Goal: Task Accomplishment & Management: Complete application form

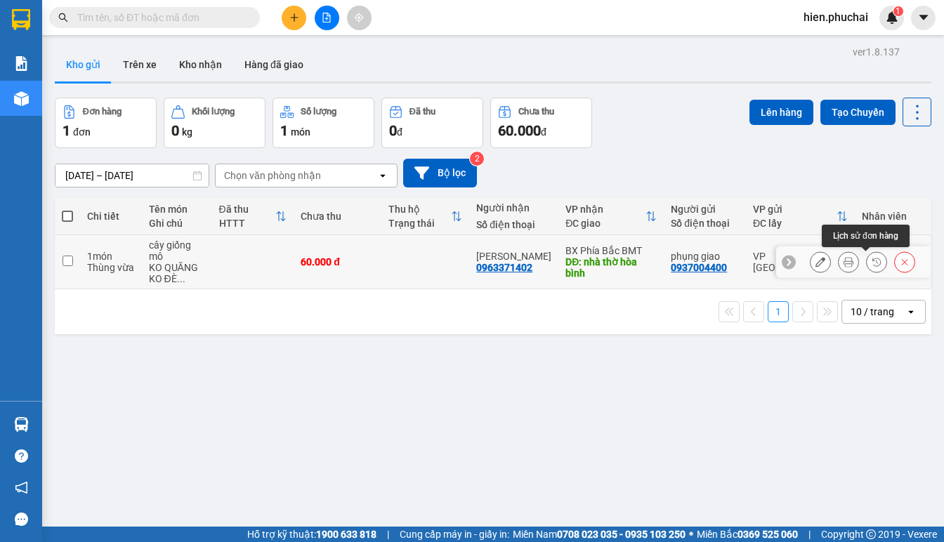
click at [872, 262] on icon at bounding box center [877, 262] width 10 height 10
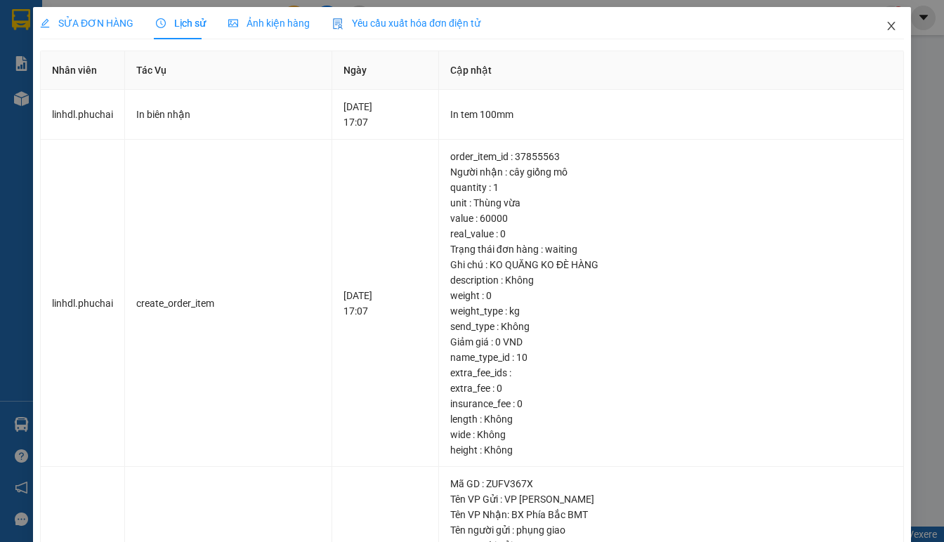
click at [886, 24] on icon "close" at bounding box center [891, 25] width 11 height 11
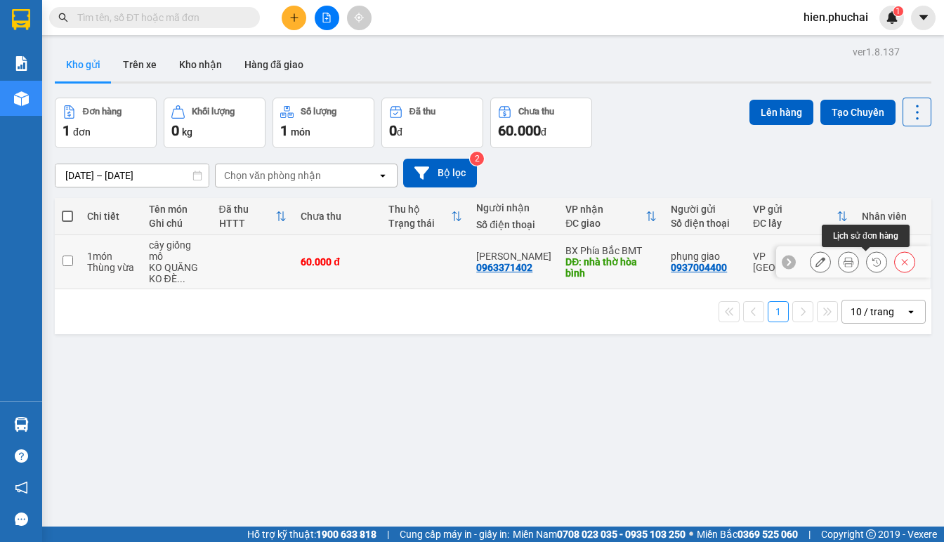
click at [872, 264] on button at bounding box center [877, 262] width 20 height 25
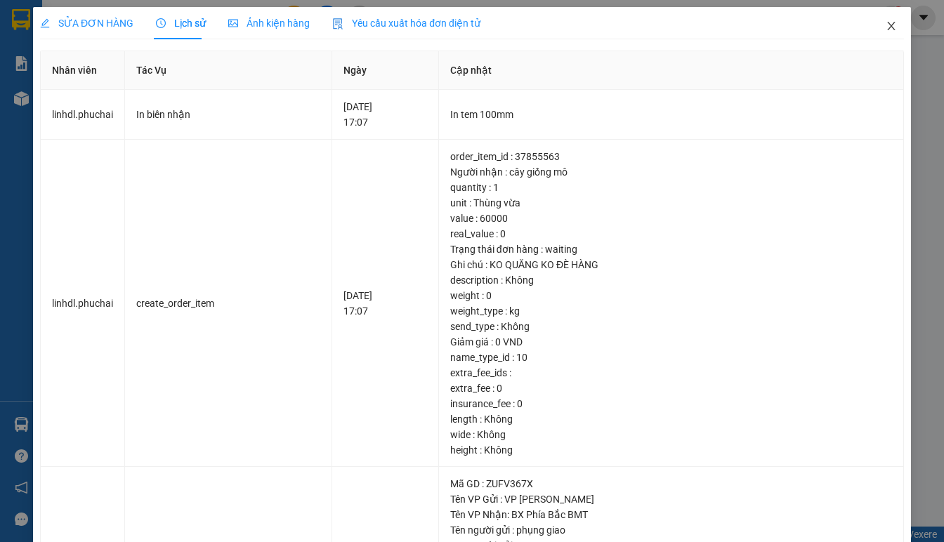
click at [872, 29] on span "Close" at bounding box center [891, 26] width 39 height 39
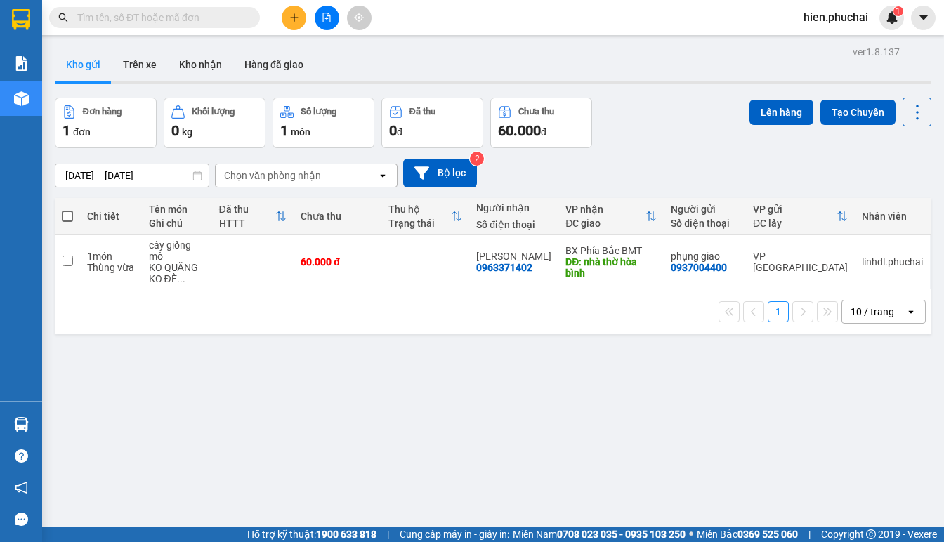
click at [777, 463] on div "ver 1.8.137 Kho gửi Trên xe Kho nhận Hàng đã giao Đơn hàng 1 đơn Khối lượng 0 k…" at bounding box center [493, 313] width 888 height 542
click at [298, 22] on icon "plus" at bounding box center [294, 18] width 10 height 10
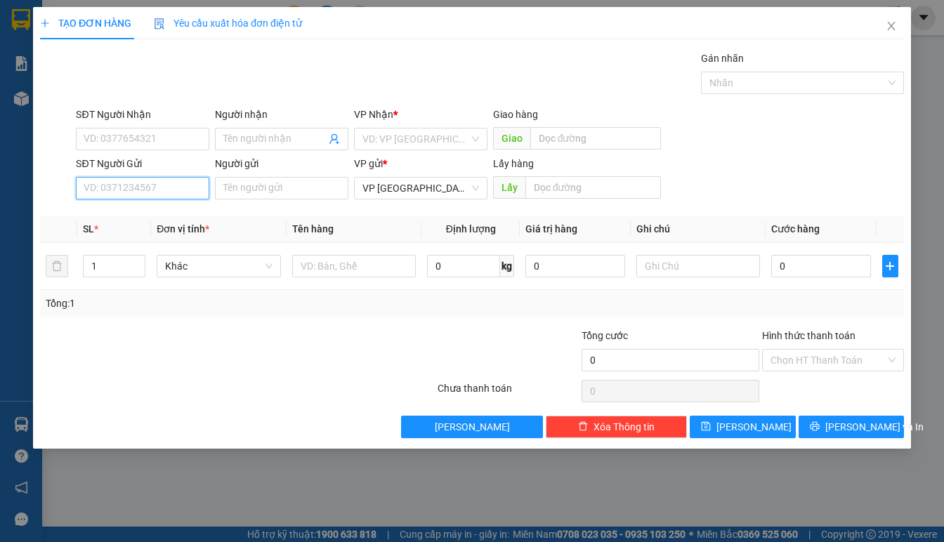
click at [133, 189] on input "SĐT Người Gửi" at bounding box center [142, 188] width 133 height 22
type input "0868"
drag, startPoint x: 145, startPoint y: 152, endPoint x: 122, endPoint y: 192, distance: 45.9
click at [140, 166] on form "SĐT Người Nhận VD: 0377654321 Người nhận Tên người nhận VP Nhận * VD: VP [GEOGR…" at bounding box center [472, 156] width 864 height 98
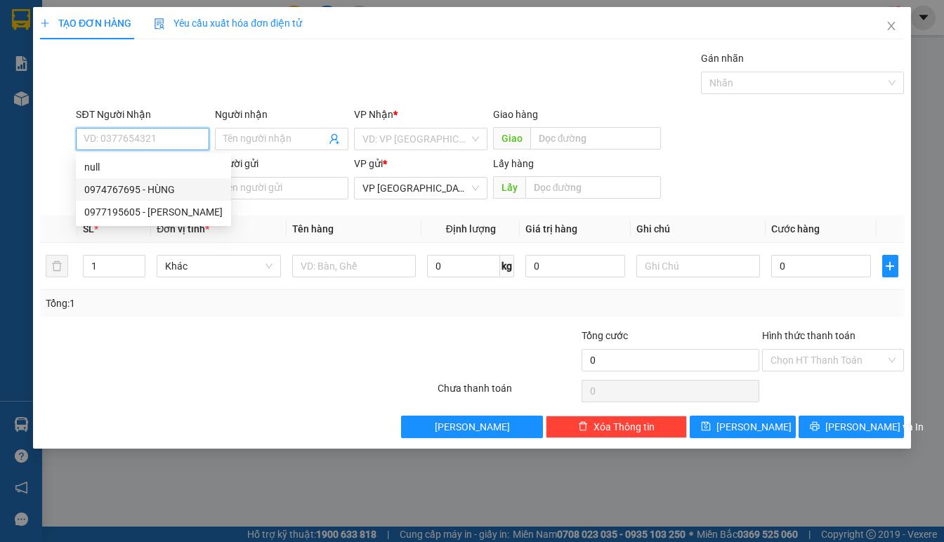
click at [124, 189] on div "0974767695 - HÙNG" at bounding box center [153, 189] width 138 height 15
type input "0974767695"
type input "HÙNG"
type input "50.000"
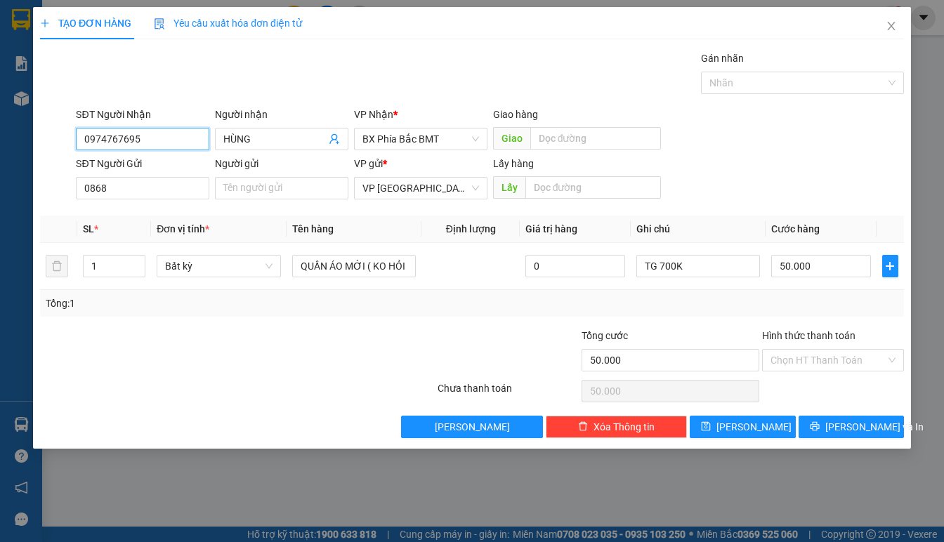
drag, startPoint x: 143, startPoint y: 133, endPoint x: -3, endPoint y: 142, distance: 146.3
click at [0, 142] on html "Kết quả tìm kiếm ( 0 ) Bộ lọc No Data hien.phuchai 1 Báo cáo Kho hàng mới Hàng …" at bounding box center [472, 271] width 944 height 542
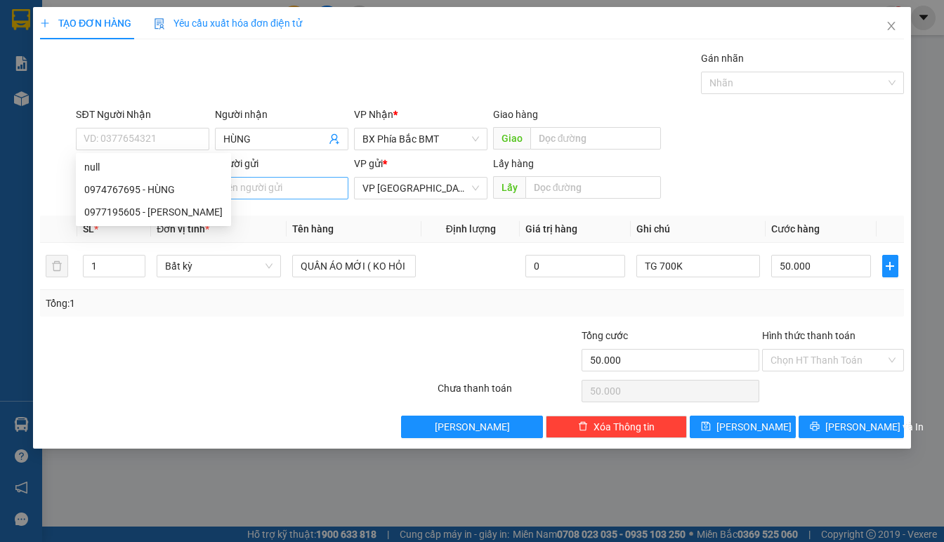
drag, startPoint x: 272, startPoint y: 218, endPoint x: 225, endPoint y: 197, distance: 50.9
click at [271, 218] on th "Đơn vị tính *" at bounding box center [219, 229] width 136 height 27
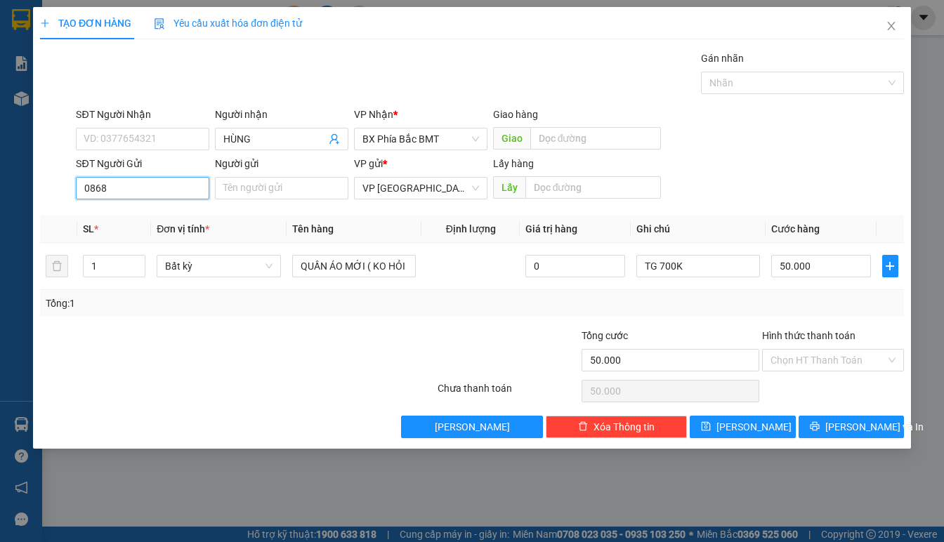
click at [183, 189] on input "0868" at bounding box center [142, 188] width 133 height 22
click at [183, 188] on input "0868" at bounding box center [142, 188] width 133 height 22
type input "0908382989"
click at [143, 218] on div "0908382989 - [PERSON_NAME]" at bounding box center [153, 216] width 138 height 15
type input "[PERSON_NAME]"
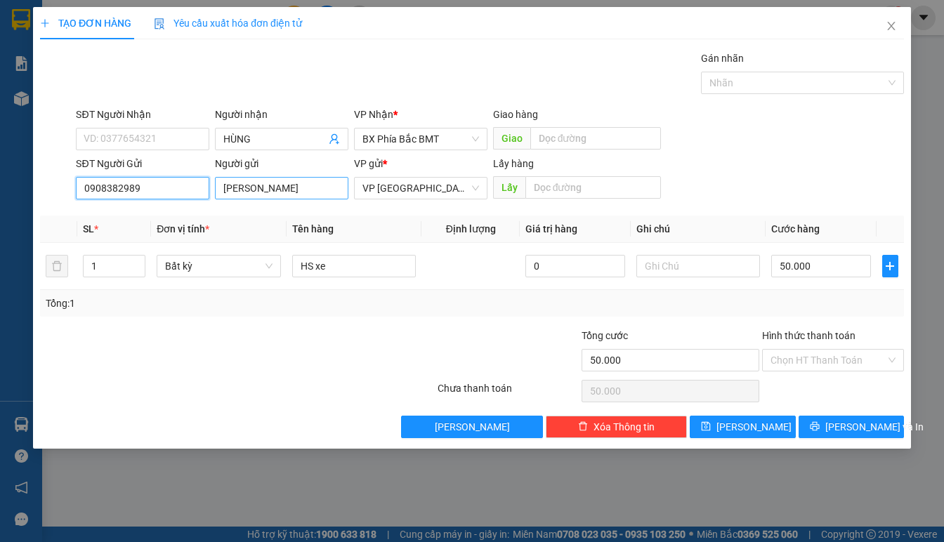
type input "0908382989"
drag, startPoint x: 330, startPoint y: 190, endPoint x: 35, endPoint y: 188, distance: 295.0
click at [35, 188] on div "TẠO ĐƠN HÀNG Yêu cầu xuất hóa đơn điện tử Transit Pickup Surcharge Ids Transit …" at bounding box center [472, 228] width 878 height 442
type input "BI AU TO (293 HAI BÀ TRƯNG)"
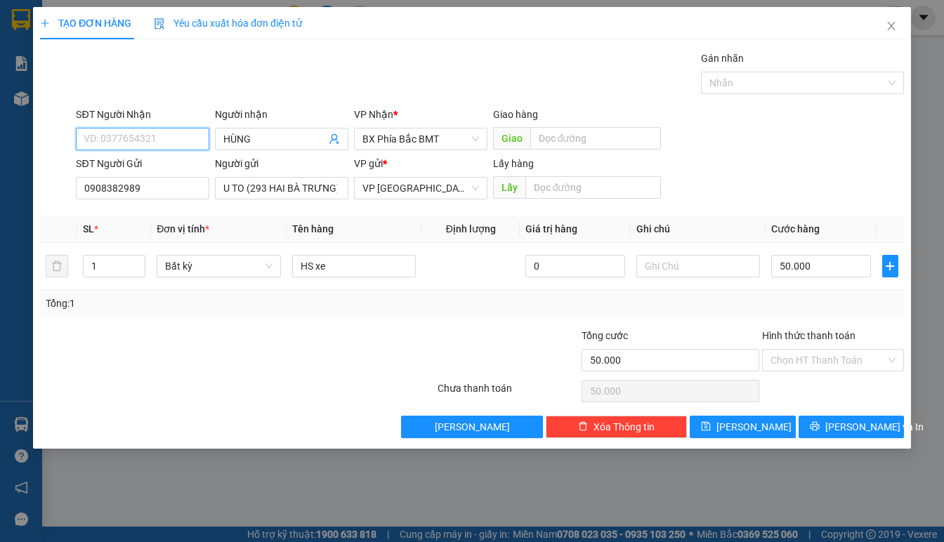
click at [134, 129] on input "SĐT Người Nhận" at bounding box center [142, 139] width 133 height 22
type input "0868688801"
click at [189, 168] on div "0868688801 - NA" at bounding box center [142, 166] width 117 height 15
type input "NA"
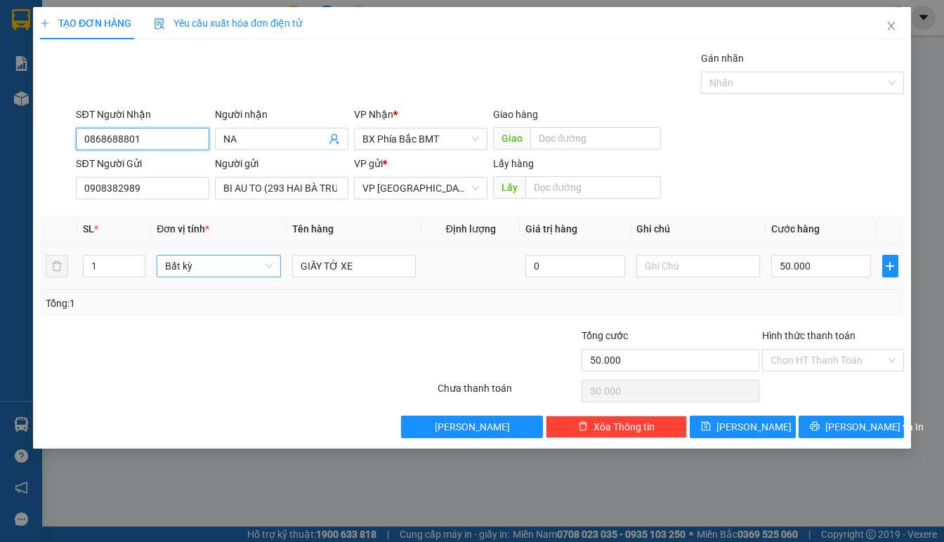
drag, startPoint x: 240, startPoint y: 268, endPoint x: 235, endPoint y: 260, distance: 10.1
click at [239, 268] on span "Bất kỳ" at bounding box center [218, 266] width 107 height 21
type input "0868688801"
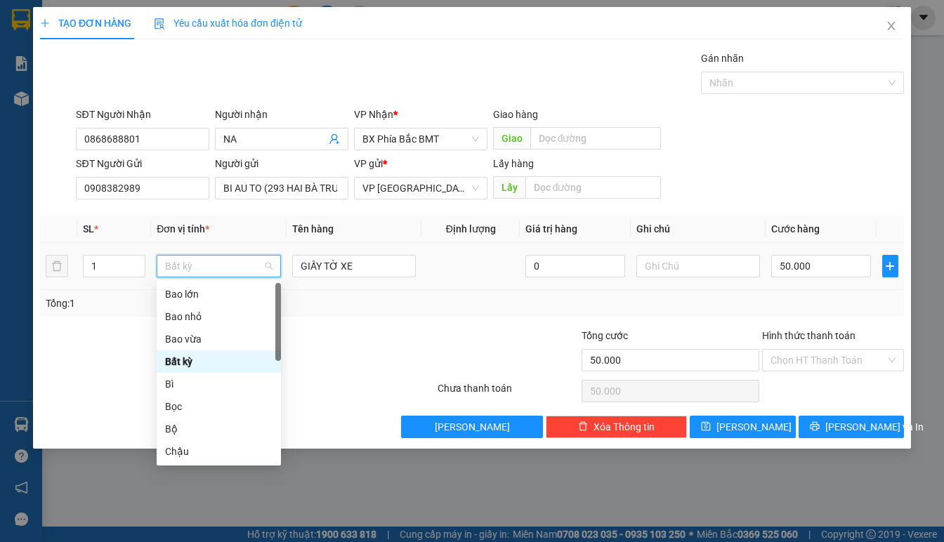
type input "B"
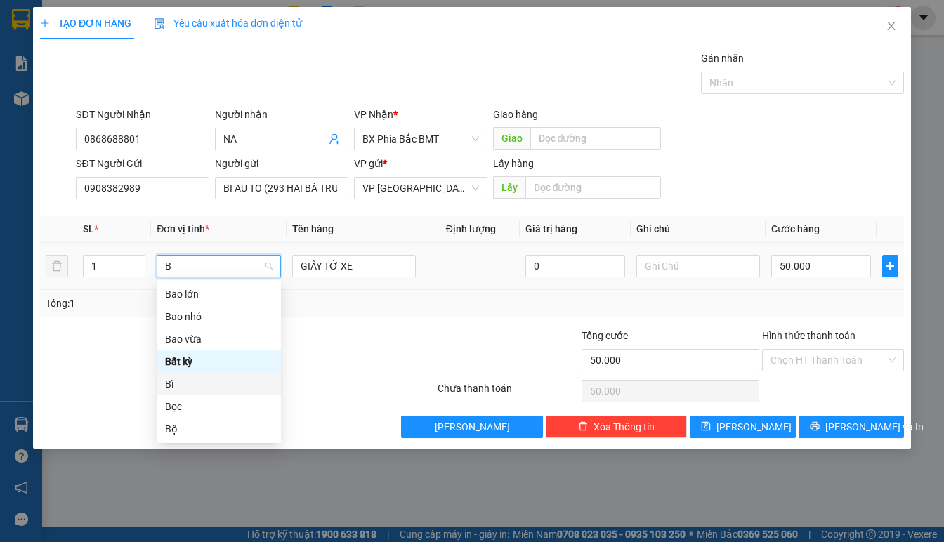
click at [197, 380] on div "Bì" at bounding box center [218, 383] width 107 height 15
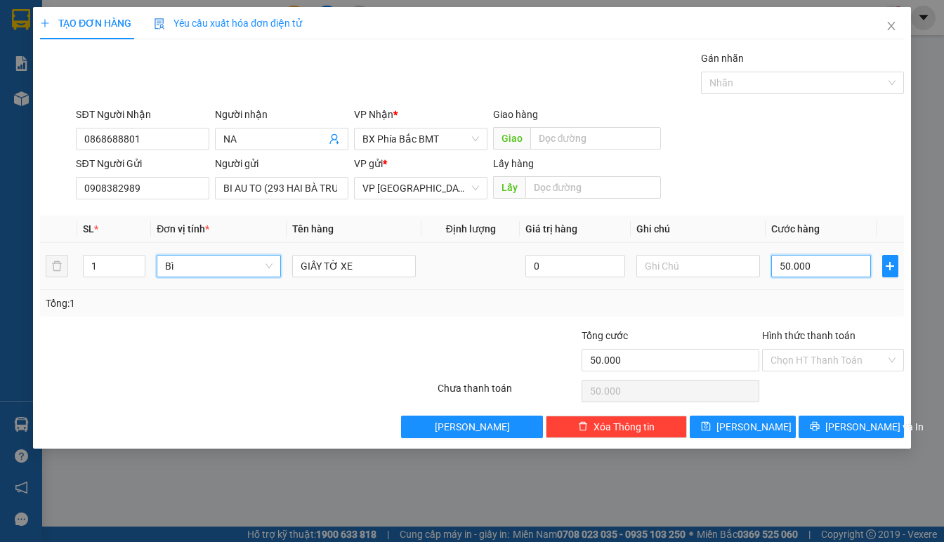
click at [818, 258] on input "50.000" at bounding box center [821, 266] width 100 height 22
type input "0"
type input "5"
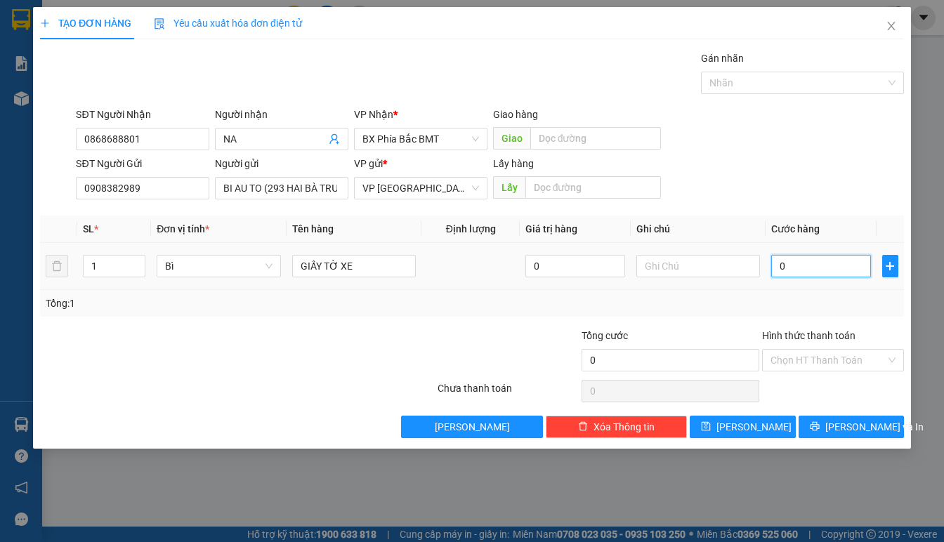
type input "5"
type input "05"
type input "50"
type input "050"
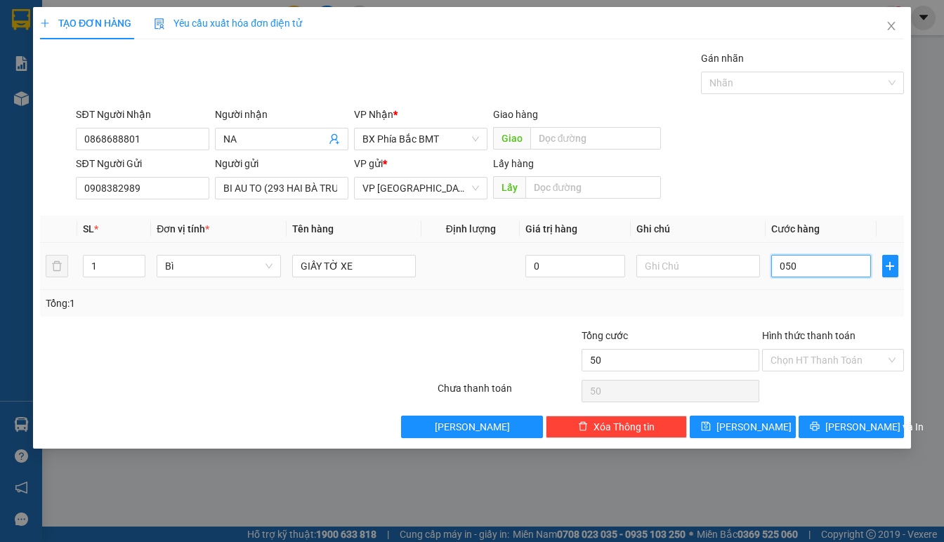
type input "500"
type input "0.500"
type input "5.000"
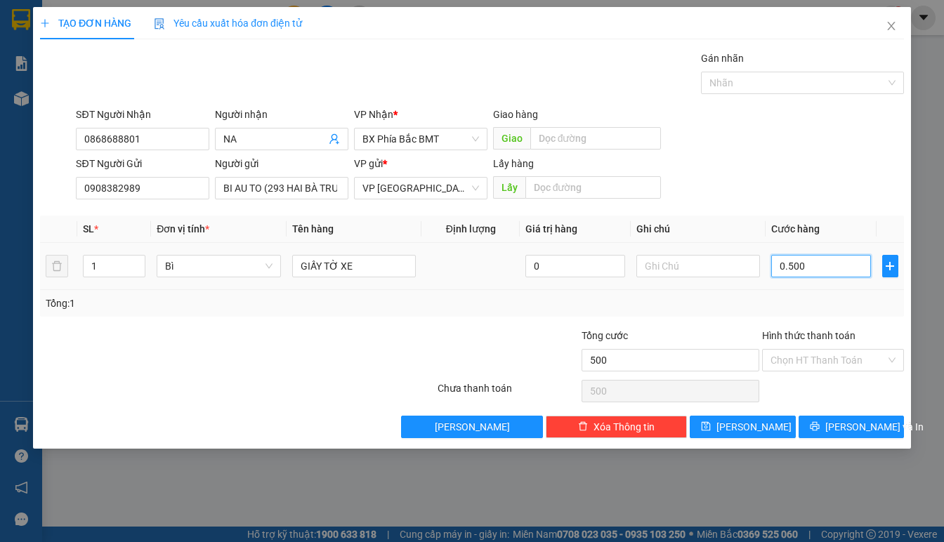
type input "05.000"
type input "50.000"
click at [731, 181] on div "SĐT Người Gửi 0908382989 Người gửi BI AU TO (293 HAI BÀ TRƯNG) VP gửi * VP [GEO…" at bounding box center [489, 180] width 833 height 49
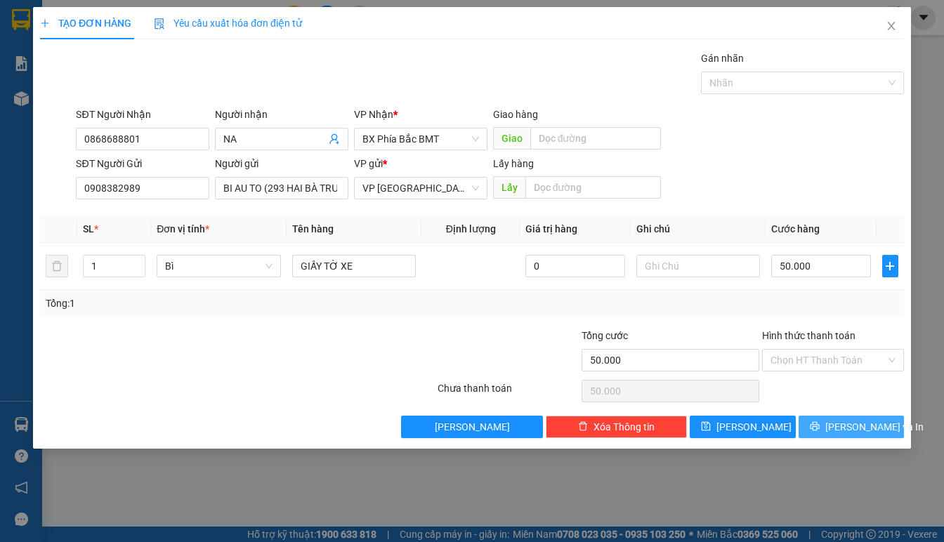
click at [814, 424] on button "[PERSON_NAME] và In" at bounding box center [851, 427] width 105 height 22
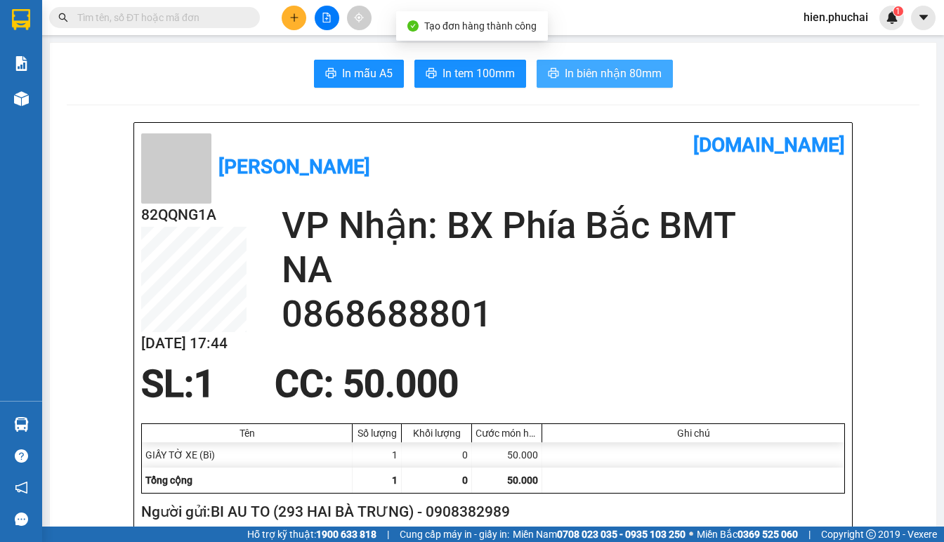
click at [579, 68] on span "In biên nhận 80mm" at bounding box center [613, 74] width 97 height 18
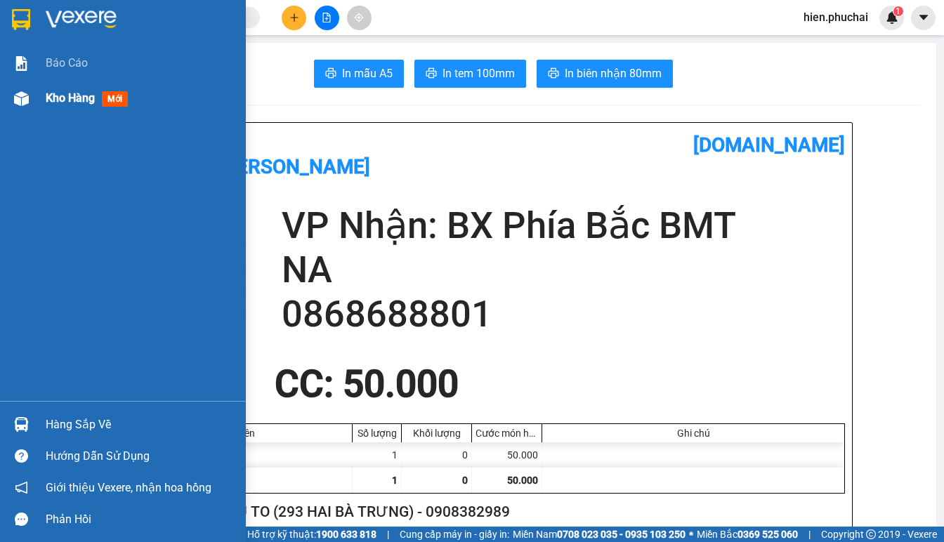
click at [27, 95] on img at bounding box center [21, 98] width 15 height 15
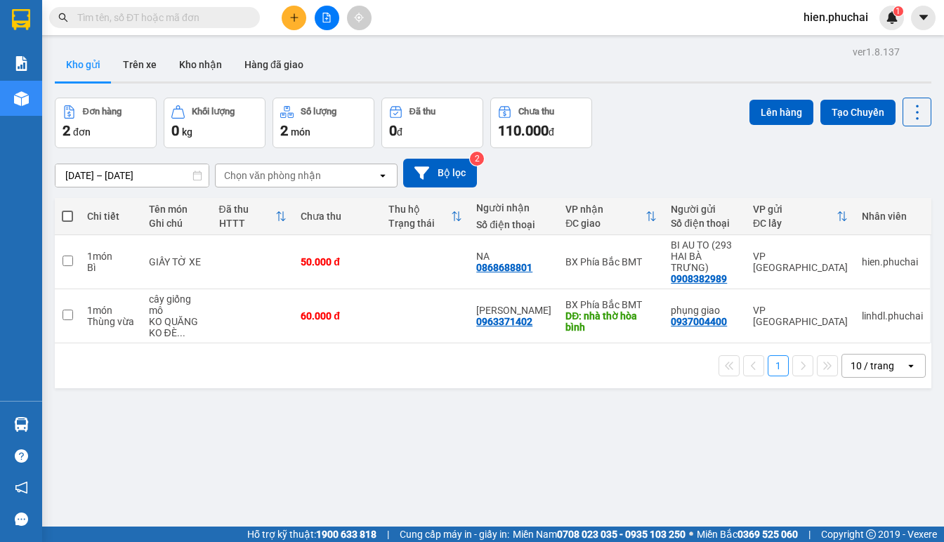
click at [664, 110] on div "Đơn hàng 2 đơn Khối lượng 0 kg Số lượng 2 món Đã thu 0 đ Chưa thu 110.000 đ Lên…" at bounding box center [493, 123] width 877 height 51
